Goal: Find specific page/section: Find specific page/section

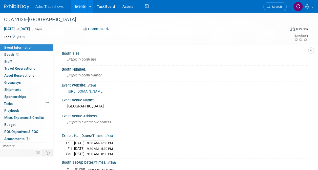
click at [81, 6] on link "Events" at bounding box center [80, 6] width 18 height 13
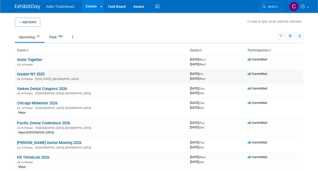
click at [34, 72] on link "Greater NY 2025" at bounding box center [31, 74] width 28 height 5
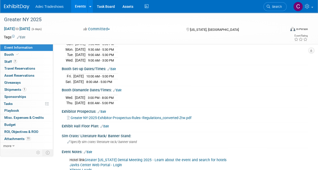
scroll to position [152, 0]
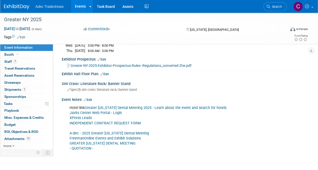
click at [92, 121] on link "INDEPENDENT CONTRACT REQUEST FORM" at bounding box center [104, 123] width 71 height 4
